Goal: Communication & Community: Answer question/provide support

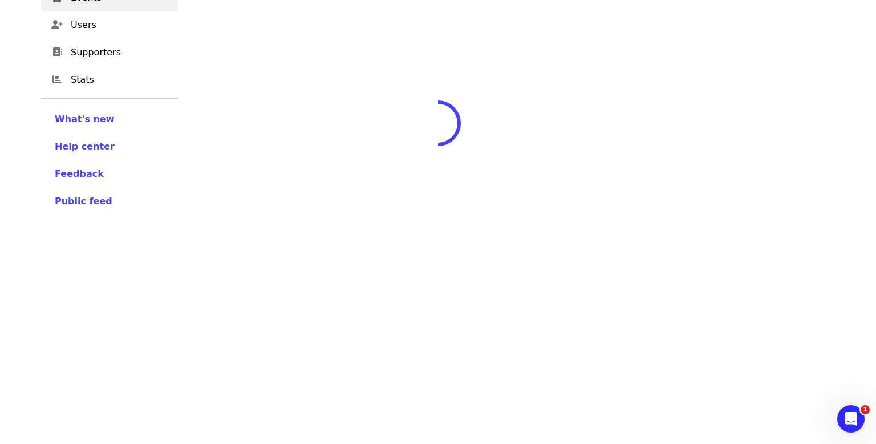
scroll to position [91, 0]
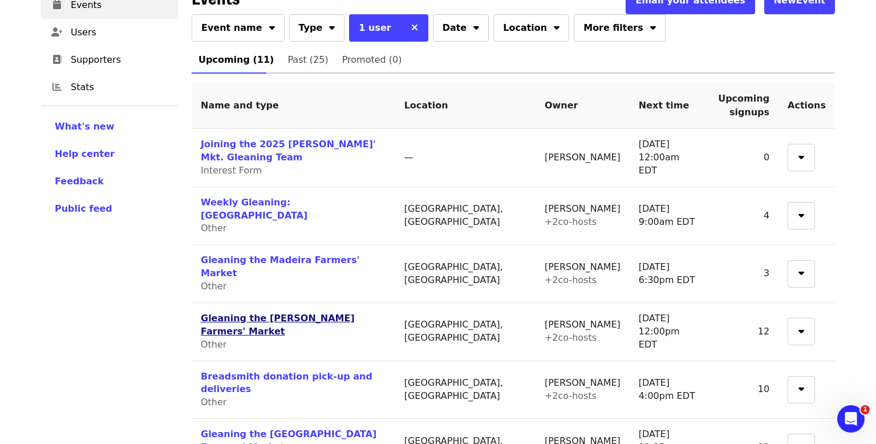
click at [254, 312] on link "Gleaning the [PERSON_NAME] Farmers' Market" at bounding box center [278, 324] width 154 height 24
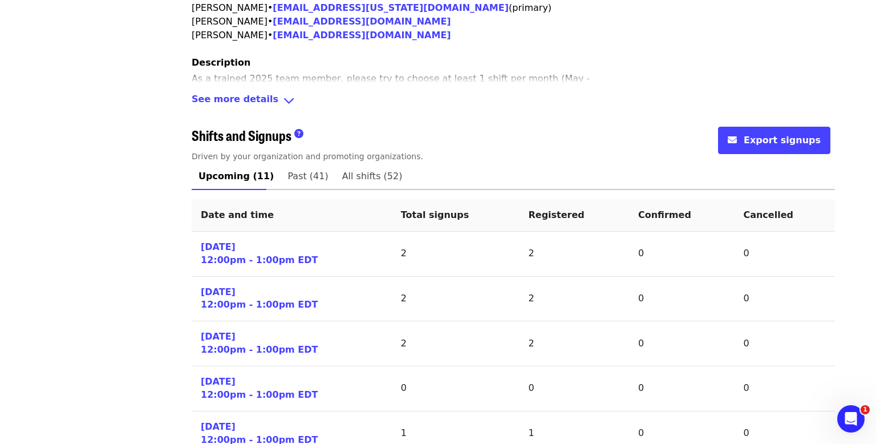
scroll to position [388, 0]
click at [222, 240] on link "[DATE] 12:00pm - 1:00pm EDT" at bounding box center [259, 253] width 117 height 26
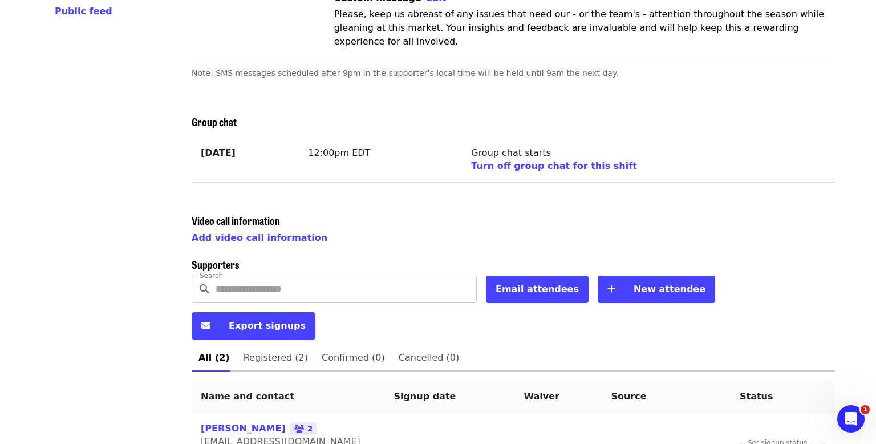
scroll to position [289, 0]
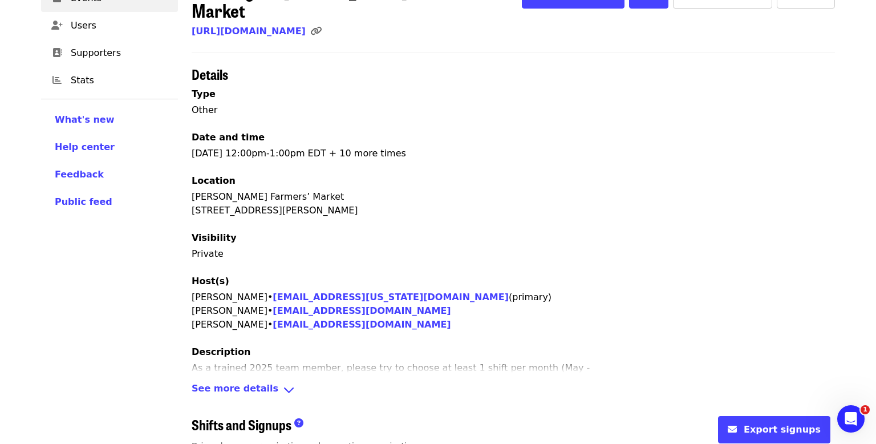
scroll to position [289, 0]
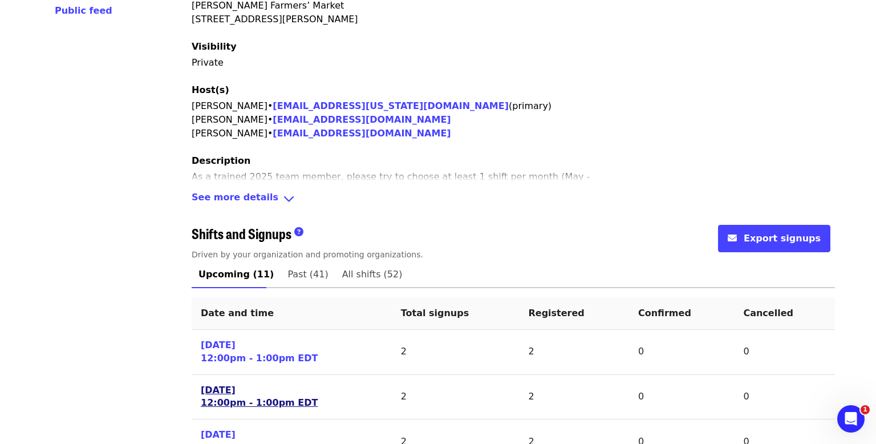
click at [217, 384] on link "[DATE] 12:00pm - 1:00pm EDT" at bounding box center [259, 397] width 117 height 26
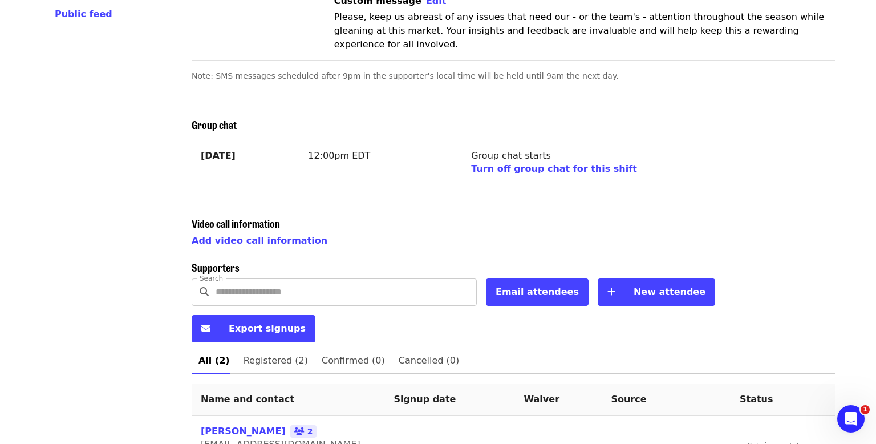
scroll to position [289, 0]
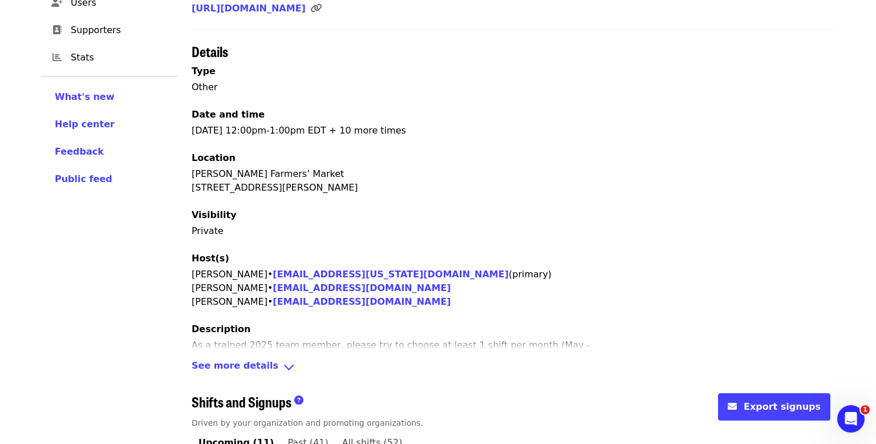
scroll to position [121, 0]
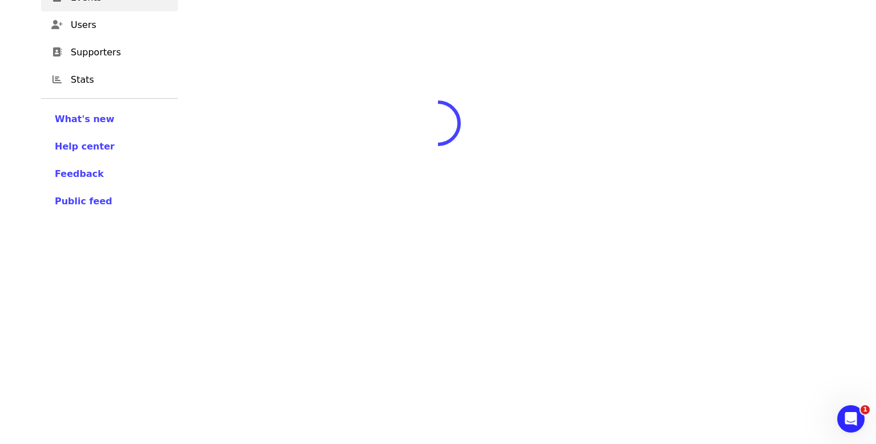
scroll to position [91, 0]
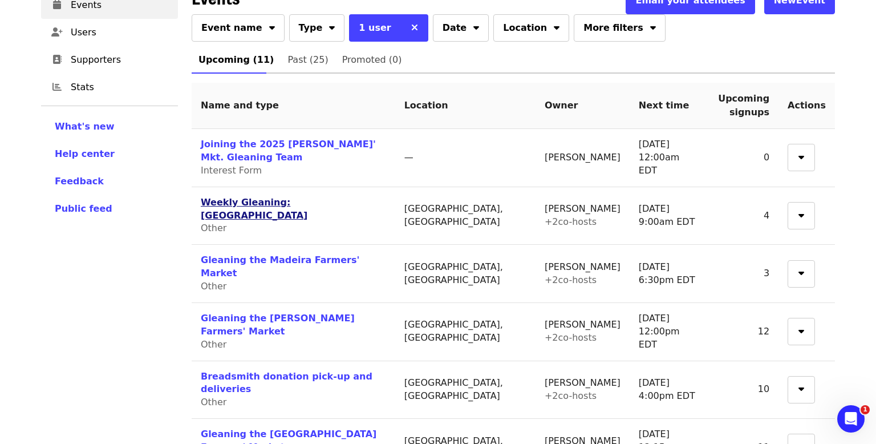
click at [240, 207] on link "Weekly Gleaning: [GEOGRAPHIC_DATA]" at bounding box center [254, 209] width 107 height 24
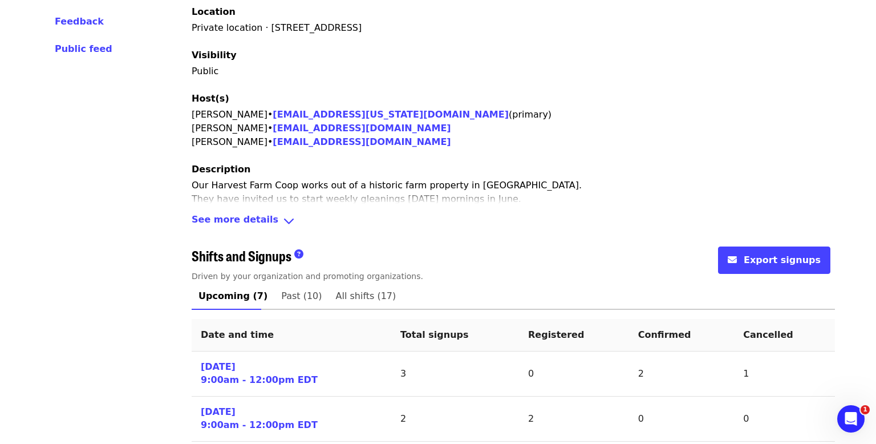
scroll to position [319, 0]
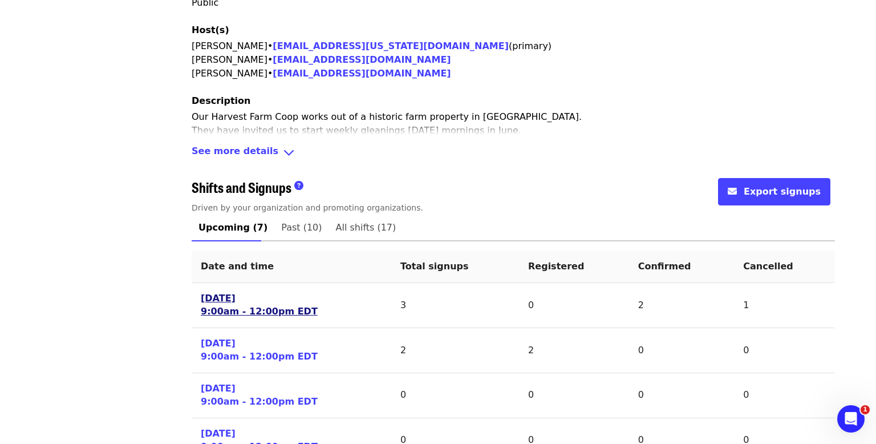
click at [222, 294] on link "[DATE] 9:00am - 12:00pm EDT" at bounding box center [259, 305] width 117 height 26
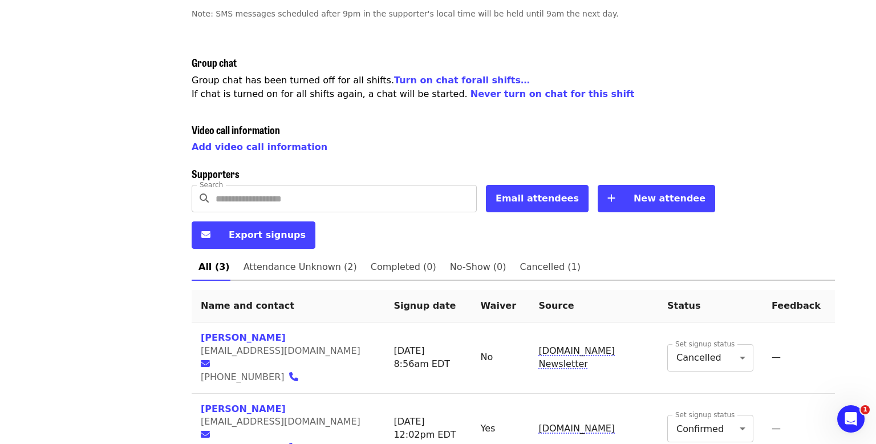
scroll to position [340, 0]
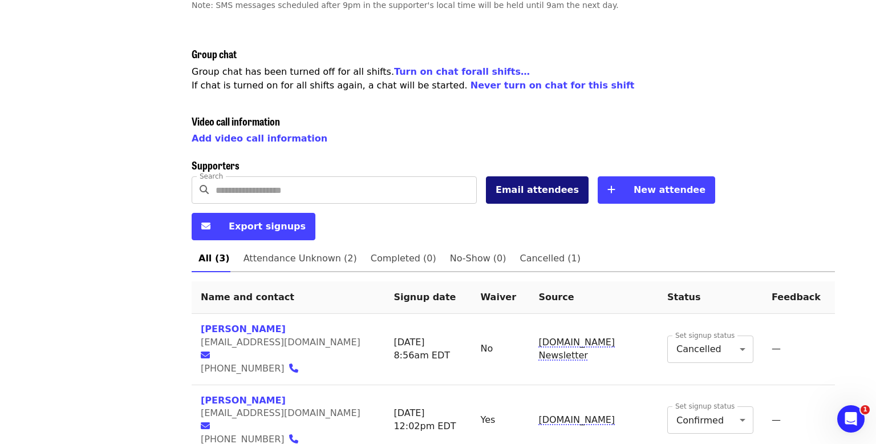
click at [543, 184] on span "Email attendees" at bounding box center [536, 189] width 83 height 11
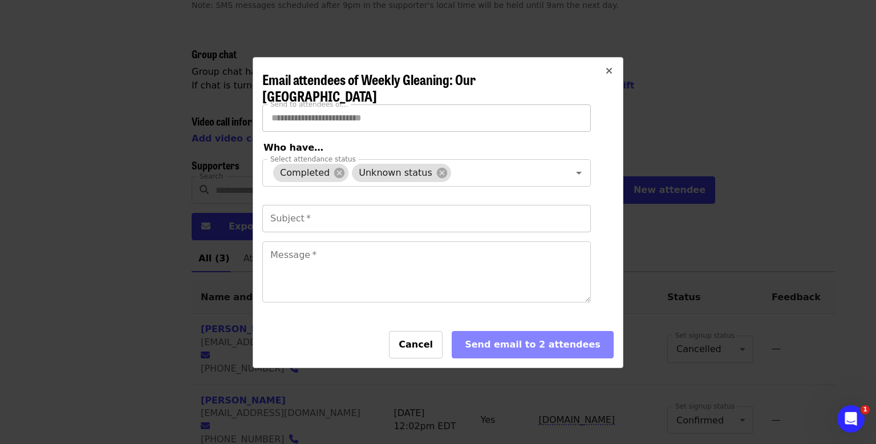
click at [319, 218] on input "Subject   *" at bounding box center [426, 218] width 328 height 27
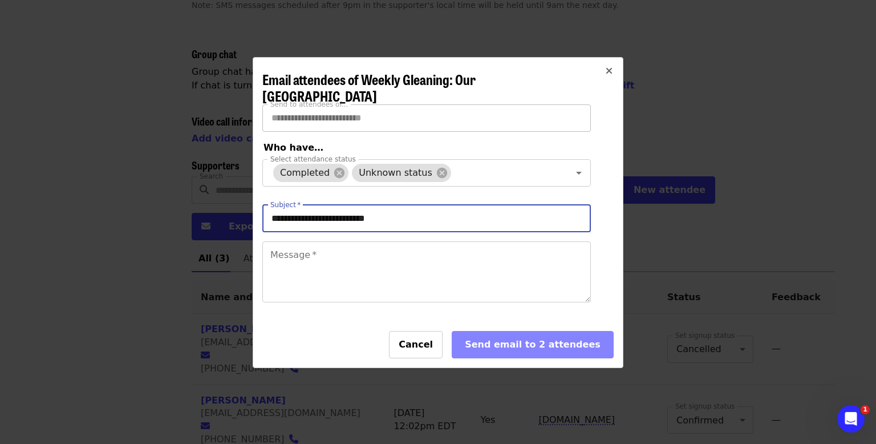
type input "**********"
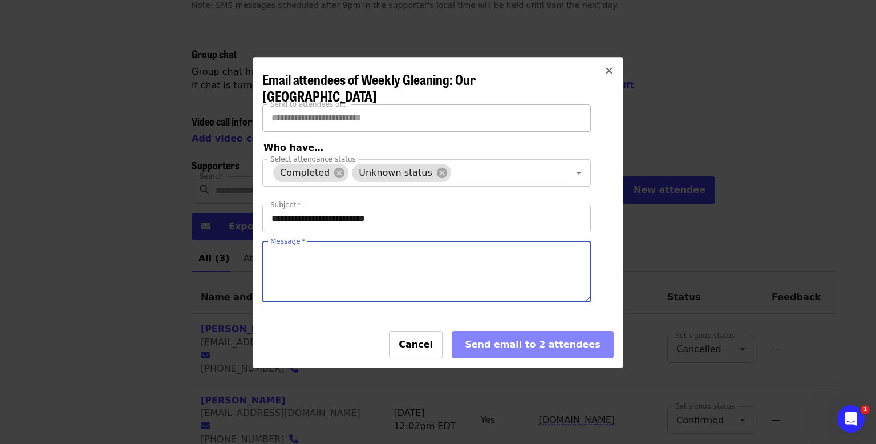
type textarea "*"
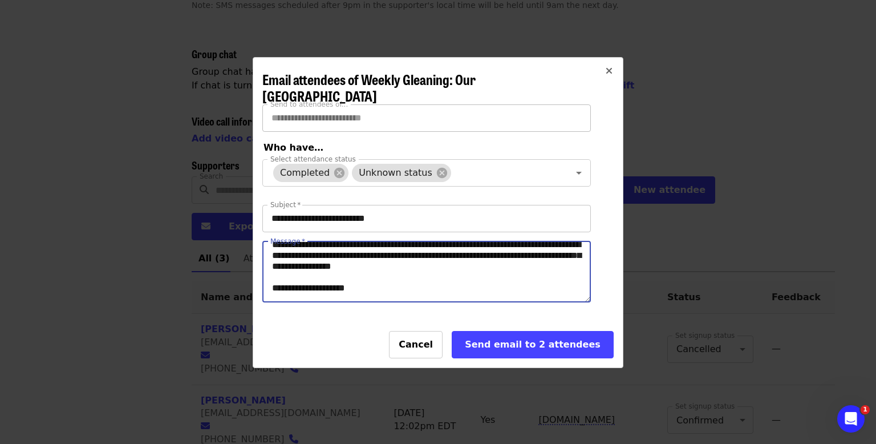
scroll to position [46, 0]
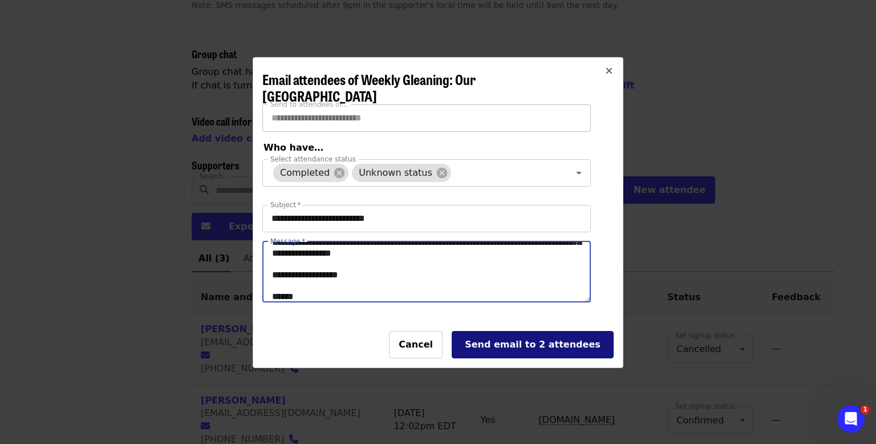
type textarea "**********"
click at [502, 353] on button "Send email to 2 attendees" at bounding box center [532, 344] width 162 height 27
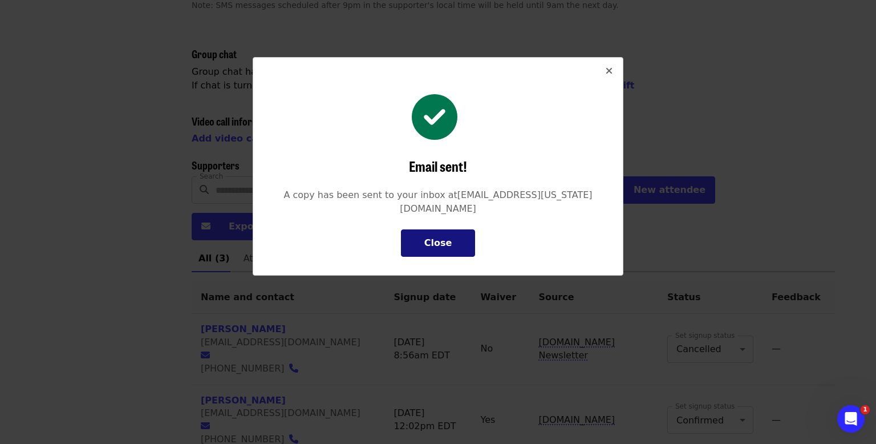
click at [434, 236] on div "Close" at bounding box center [438, 243] width 28 height 14
